Goal: Communication & Community: Ask a question

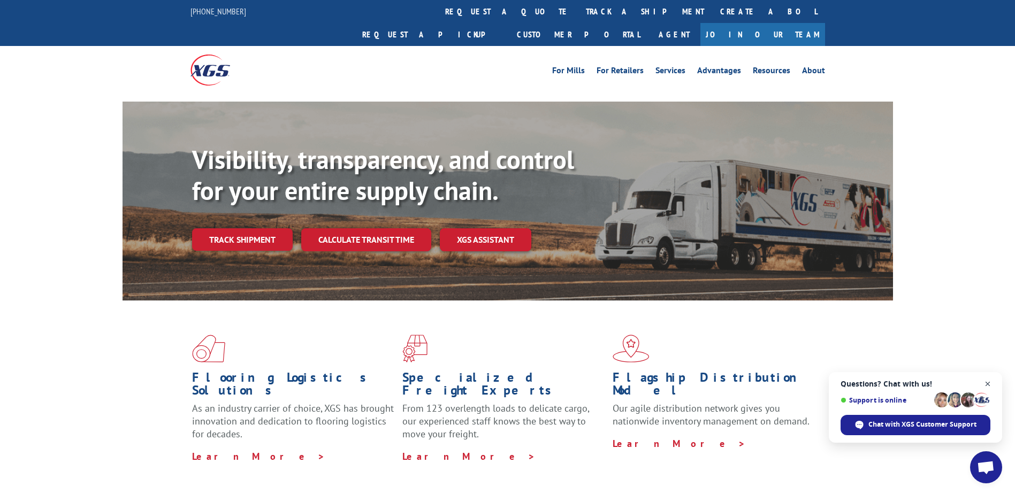
click at [989, 384] on span "Open chat" at bounding box center [987, 384] width 13 height 13
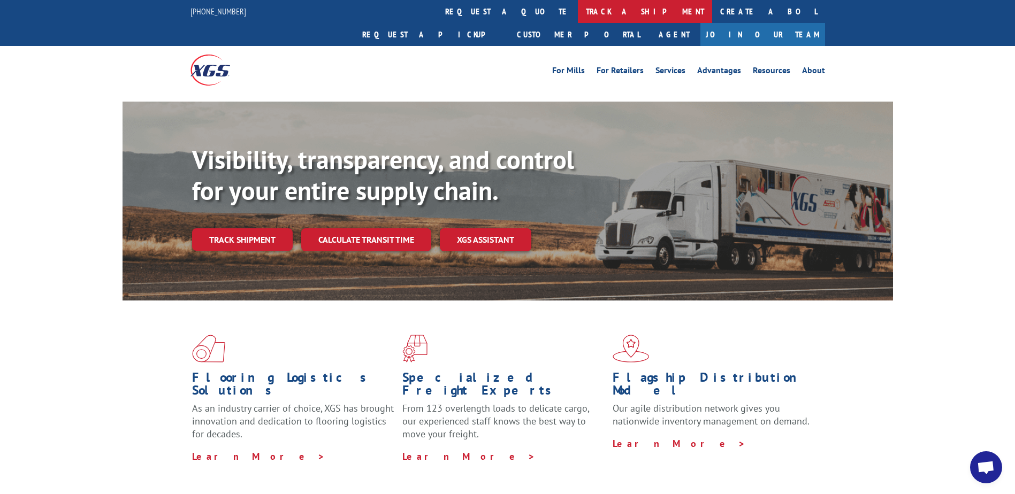
click at [578, 9] on link "track a shipment" at bounding box center [645, 11] width 134 height 23
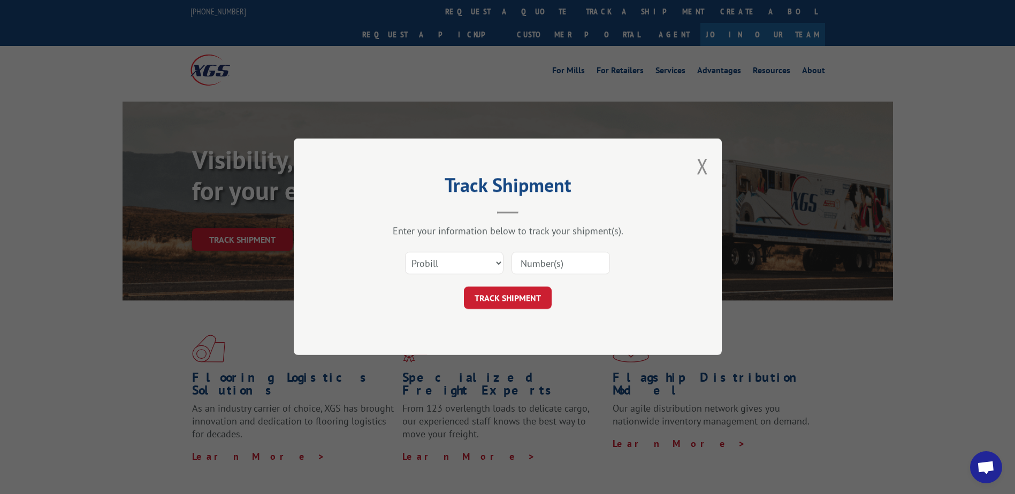
click at [551, 261] on input at bounding box center [561, 264] width 98 height 22
paste input "17496952"
type input "17496952"
click at [535, 291] on button "TRACK SHIPMENT" at bounding box center [508, 298] width 88 height 22
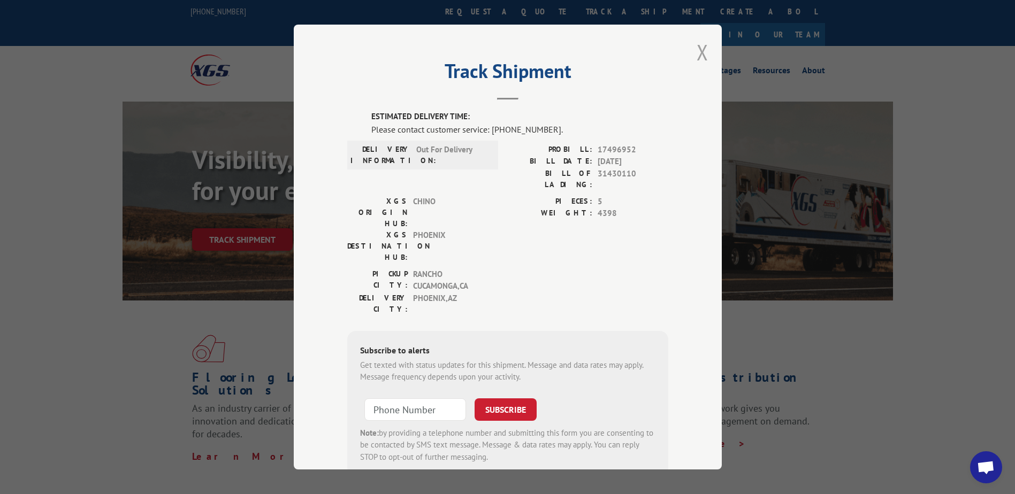
click at [697, 50] on button "Close modal" at bounding box center [703, 52] width 12 height 28
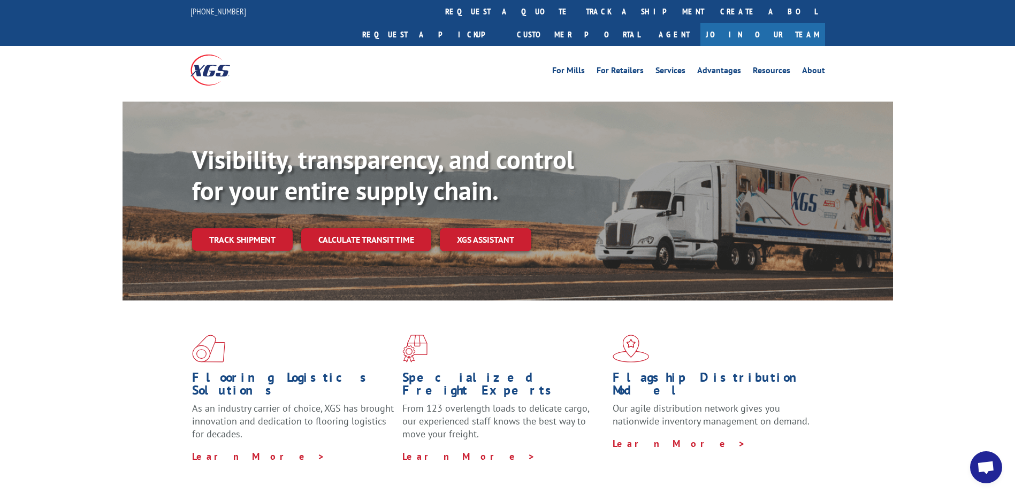
click at [988, 464] on span "Open chat" at bounding box center [986, 468] width 18 height 15
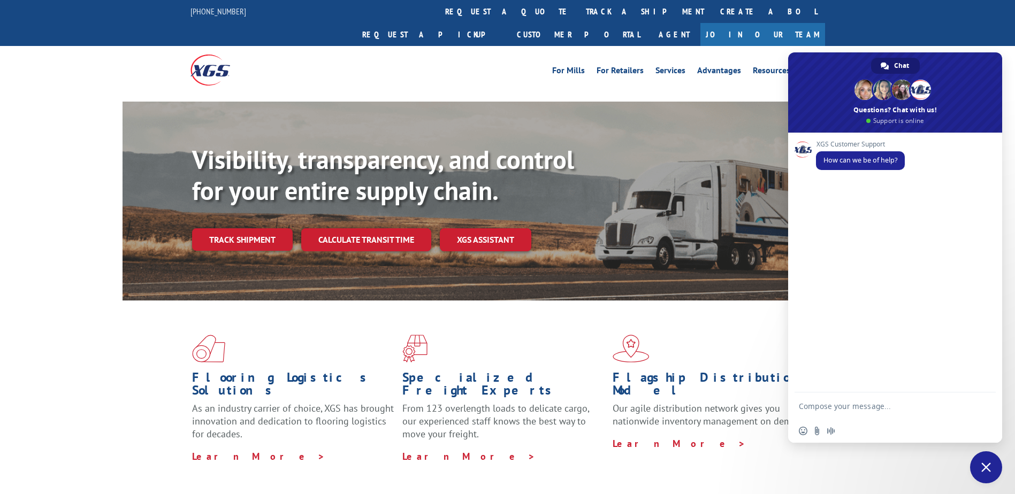
click at [847, 401] on textarea "Compose your message..." at bounding box center [884, 406] width 171 height 27
paste textarea "17496952"
type textarea "Can you provide the delivery ETA for PRO 17496952?"
click at [984, 396] on span "Send" at bounding box center [984, 397] width 8 height 8
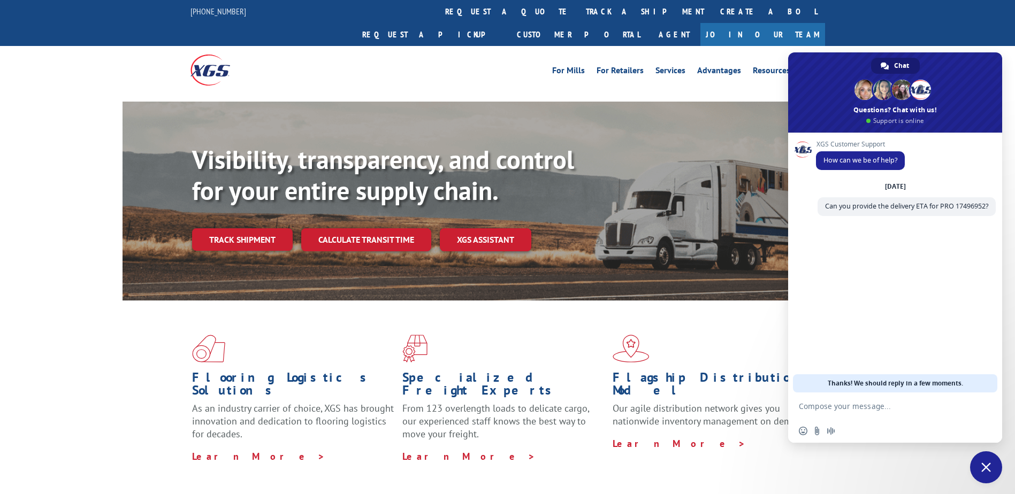
click at [378, 62] on div "For [PERSON_NAME] For Retailers Services Advantages Resources About For [PERSON…" at bounding box center [508, 70] width 635 height 48
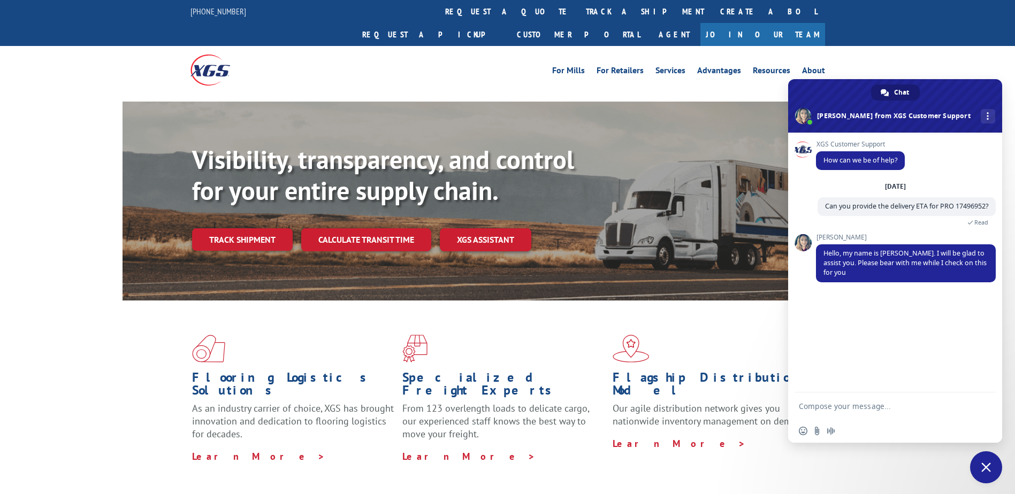
click at [834, 410] on textarea "Compose your message..." at bounding box center [884, 406] width 171 height 27
type textarea "Thanks"
click at [978, 410] on span "Send" at bounding box center [983, 407] width 18 height 18
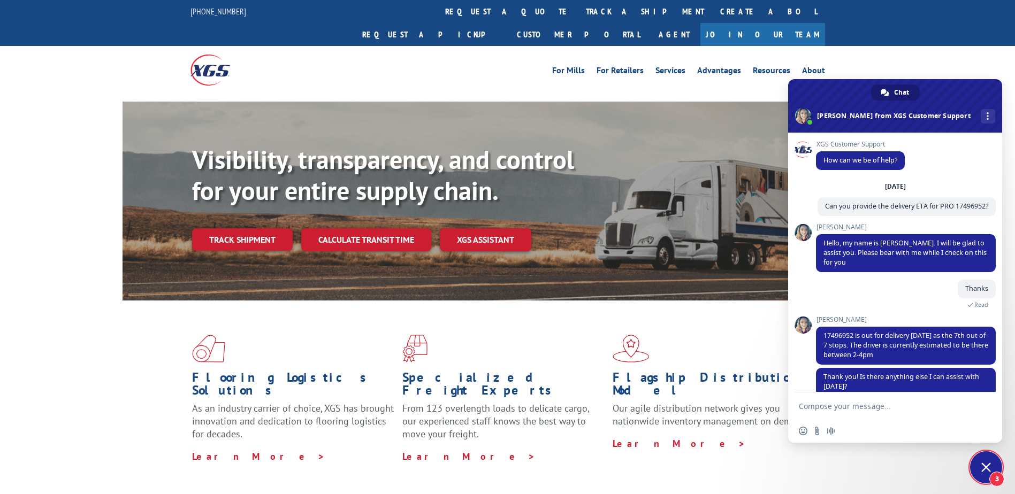
scroll to position [86, 0]
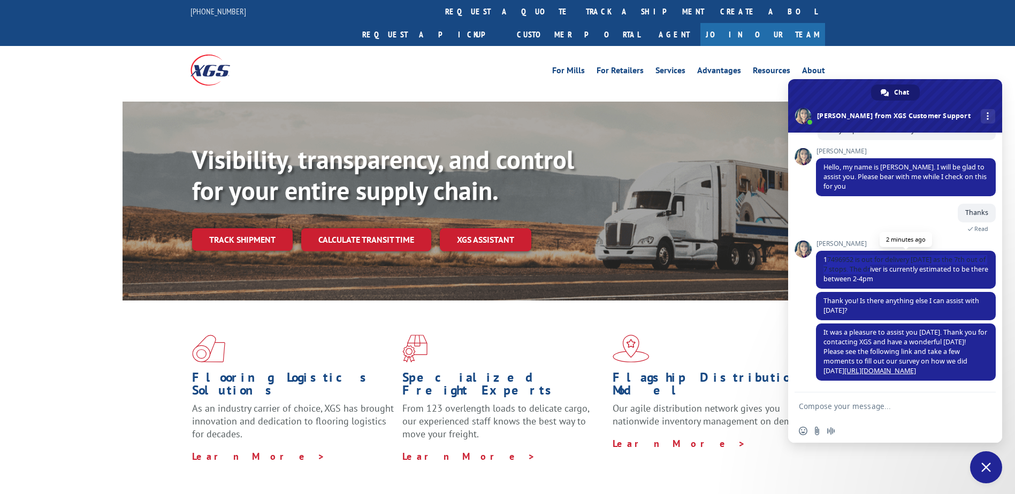
drag, startPoint x: 826, startPoint y: 260, endPoint x: 882, endPoint y: 268, distance: 57.3
click at [882, 268] on span "17496952 is out for delivery [DATE] as the 7th out of 7 stops. The driver is cu…" at bounding box center [906, 269] width 165 height 28
drag, startPoint x: 882, startPoint y: 268, endPoint x: 844, endPoint y: 288, distance: 43.6
click at [844, 288] on span "17496952 is out for delivery [DATE] as the 7th out of 7 stops. The driver is cu…" at bounding box center [906, 270] width 180 height 38
drag, startPoint x: 823, startPoint y: 261, endPoint x: 907, endPoint y: 282, distance: 86.2
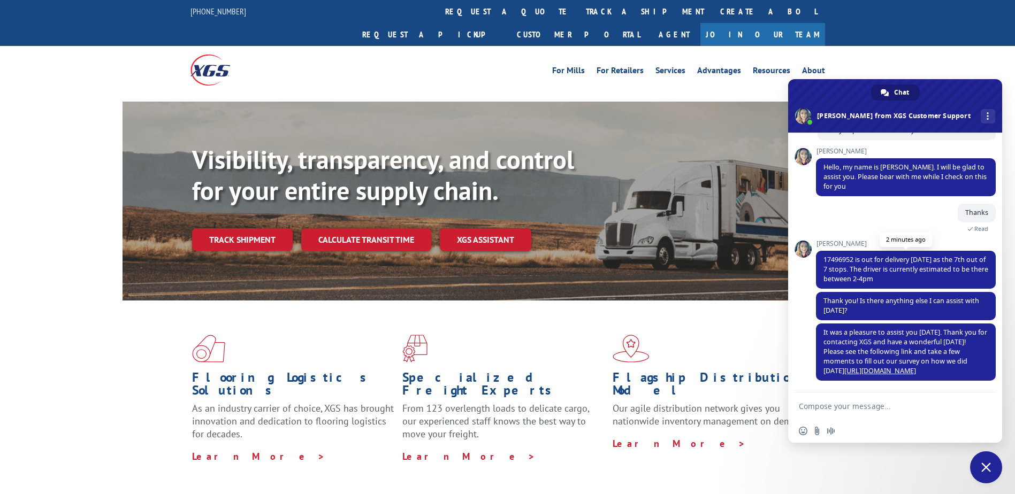
click at [907, 282] on span "17496952 is out for delivery [DATE] as the 7th out of 7 stops. The driver is cu…" at bounding box center [906, 270] width 180 height 38
copy span "17496952 is out for delivery [DATE] as the 7th out of 7 stops. The driver is cu…"
